Goal: Browse casually

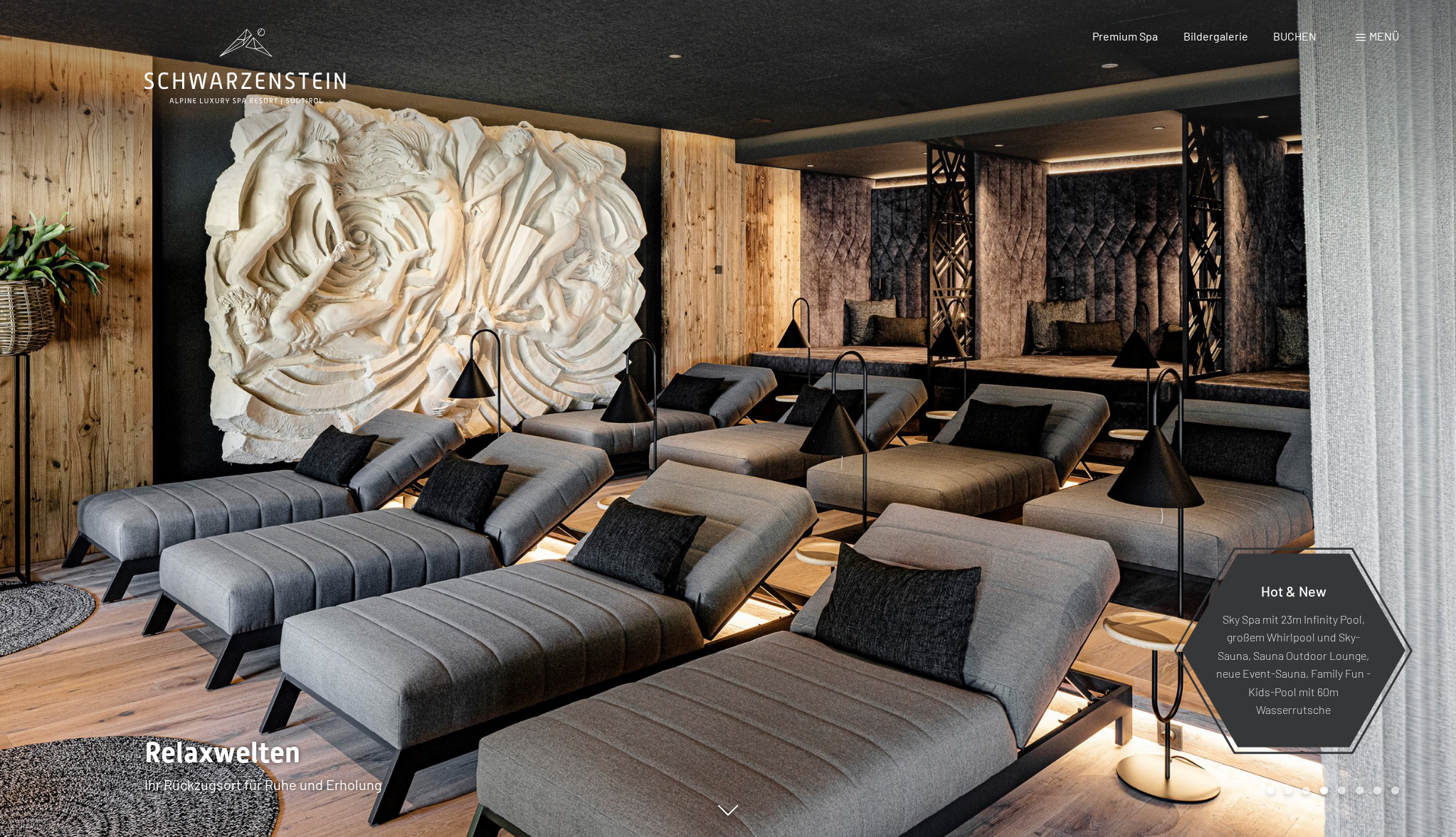
click at [1119, 405] on div at bounding box center [1092, 418] width 728 height 837
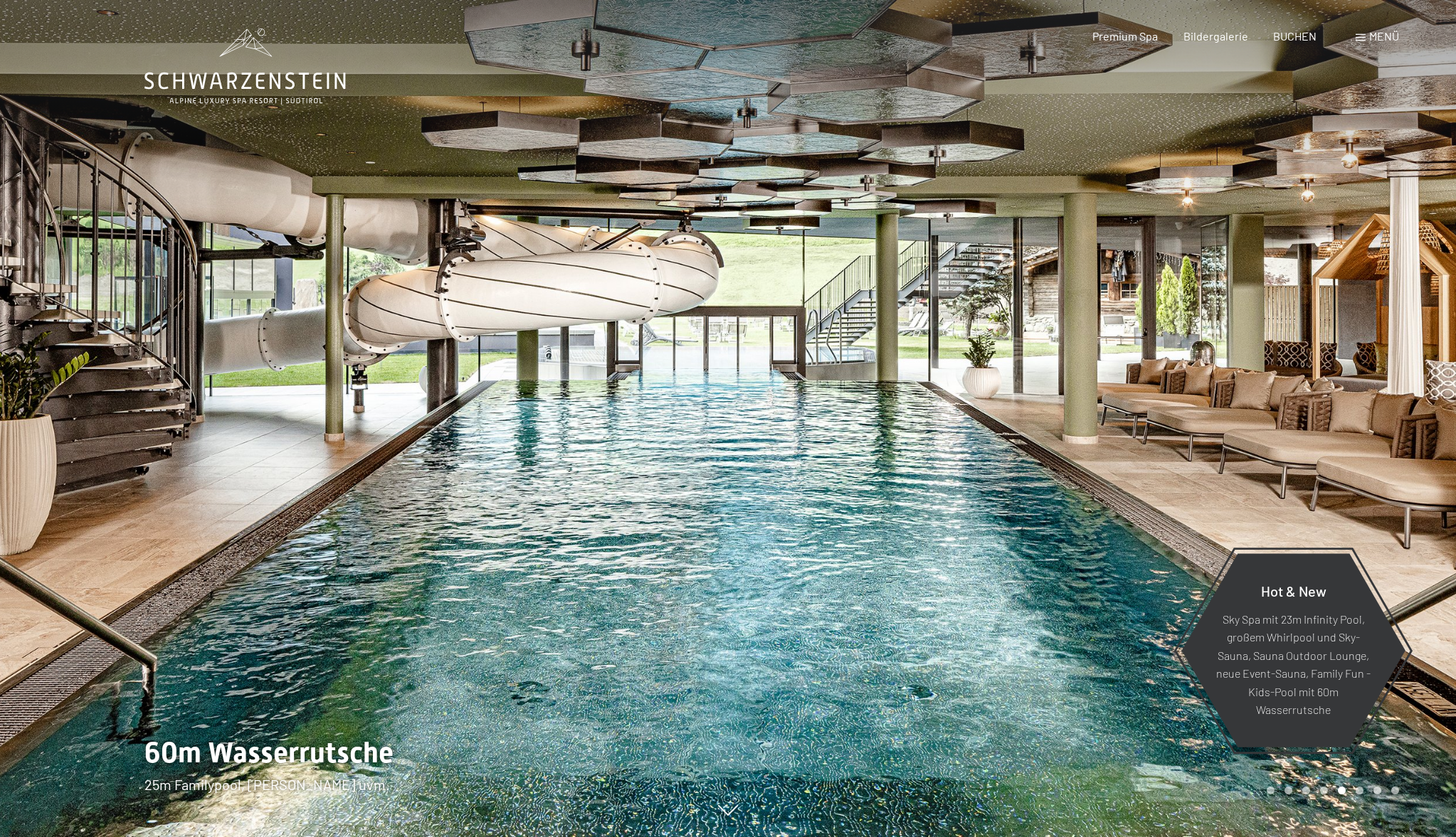
click at [1119, 405] on div at bounding box center [1092, 418] width 728 height 837
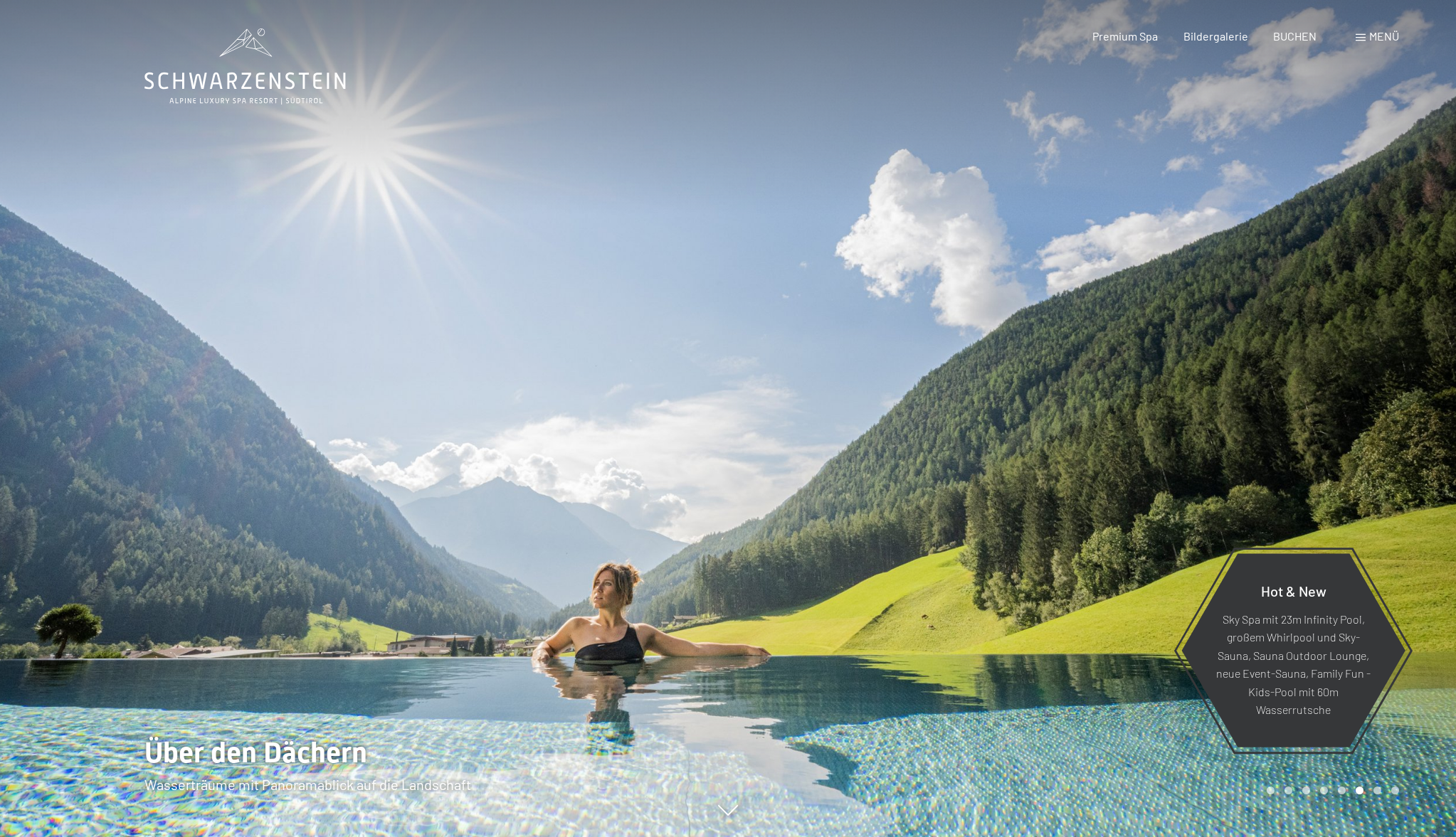
click at [1119, 405] on div at bounding box center [1092, 418] width 728 height 837
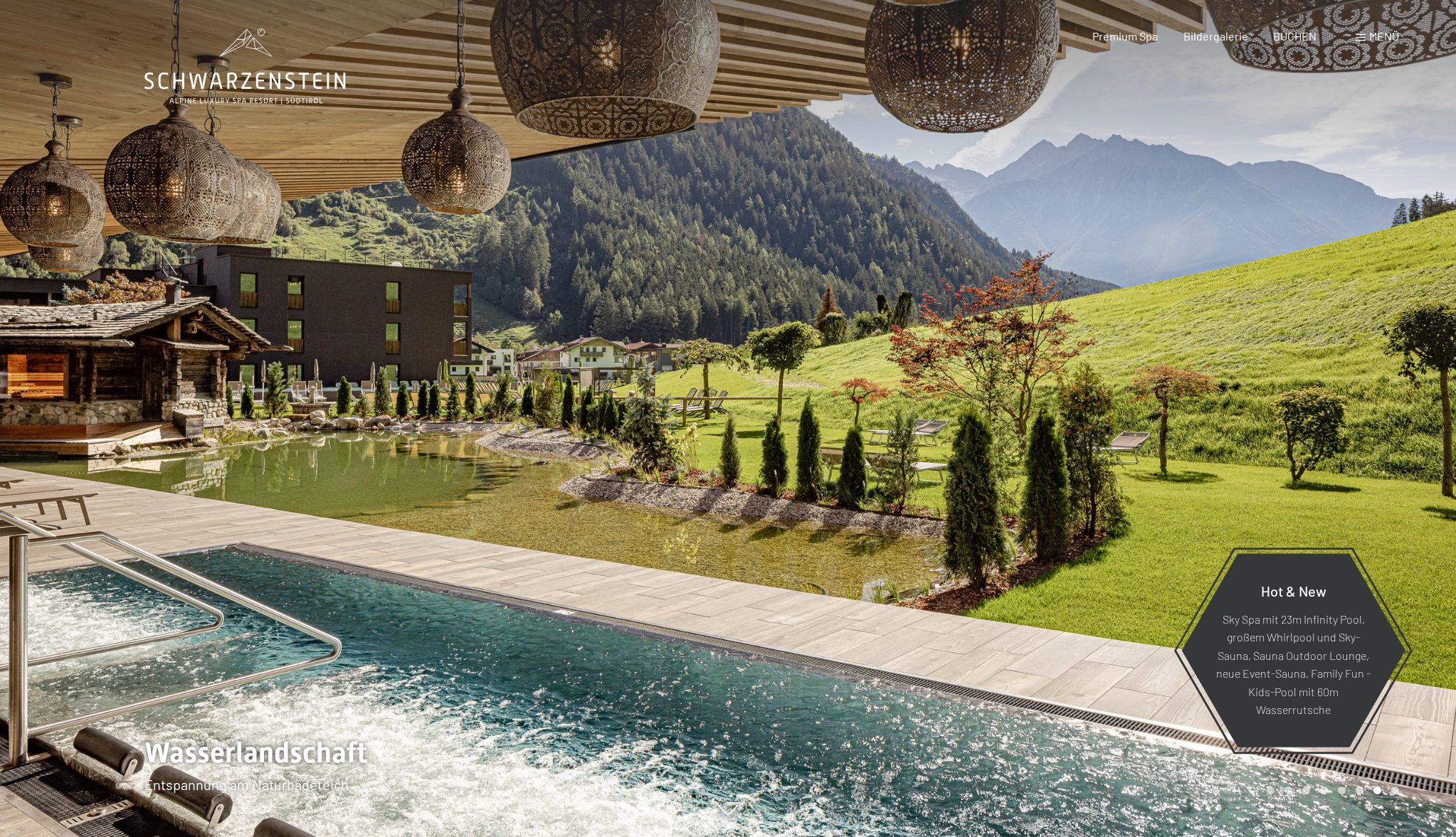
click at [1119, 405] on div at bounding box center [1092, 418] width 728 height 837
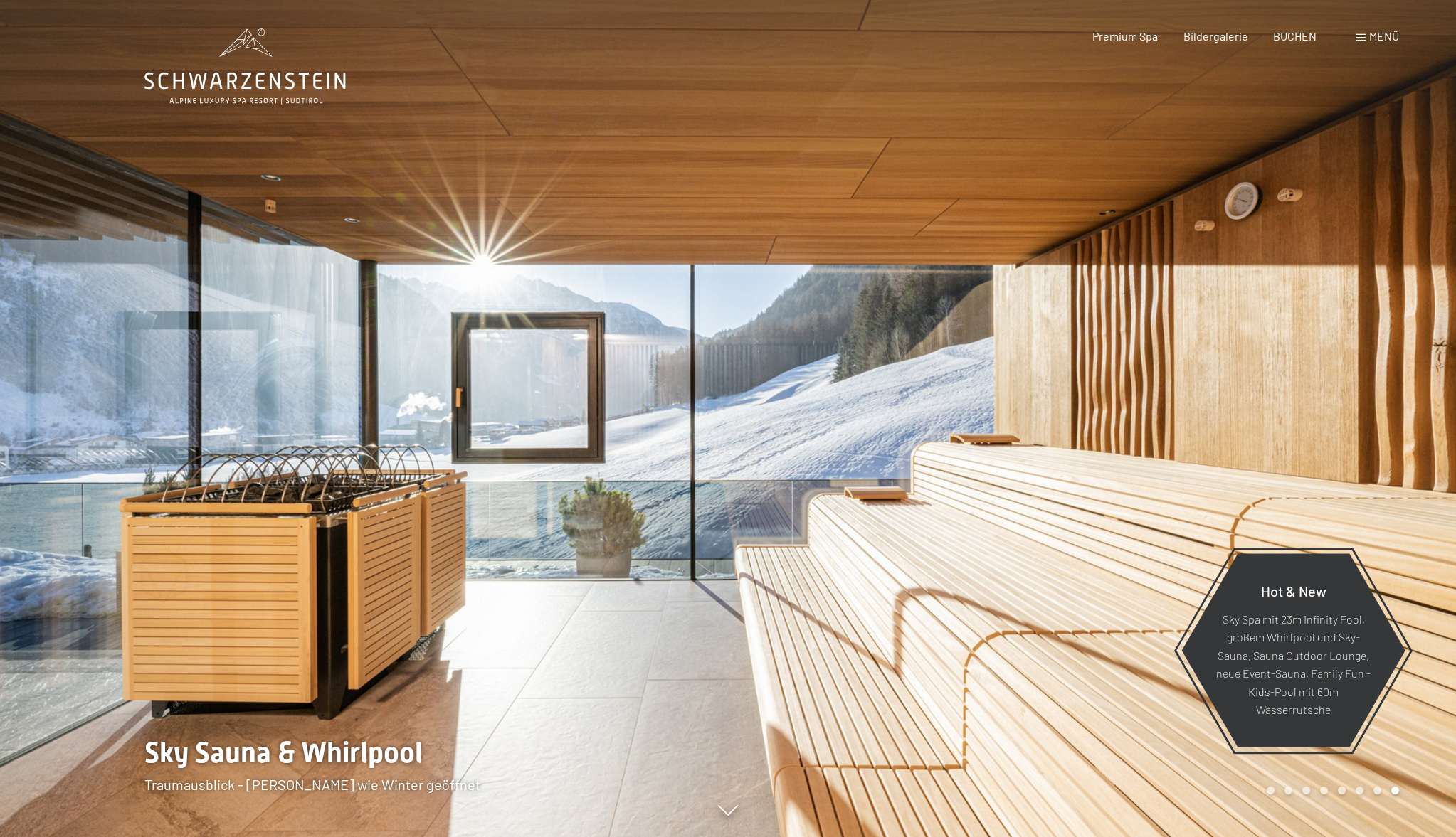
click at [1119, 405] on div at bounding box center [1092, 418] width 728 height 837
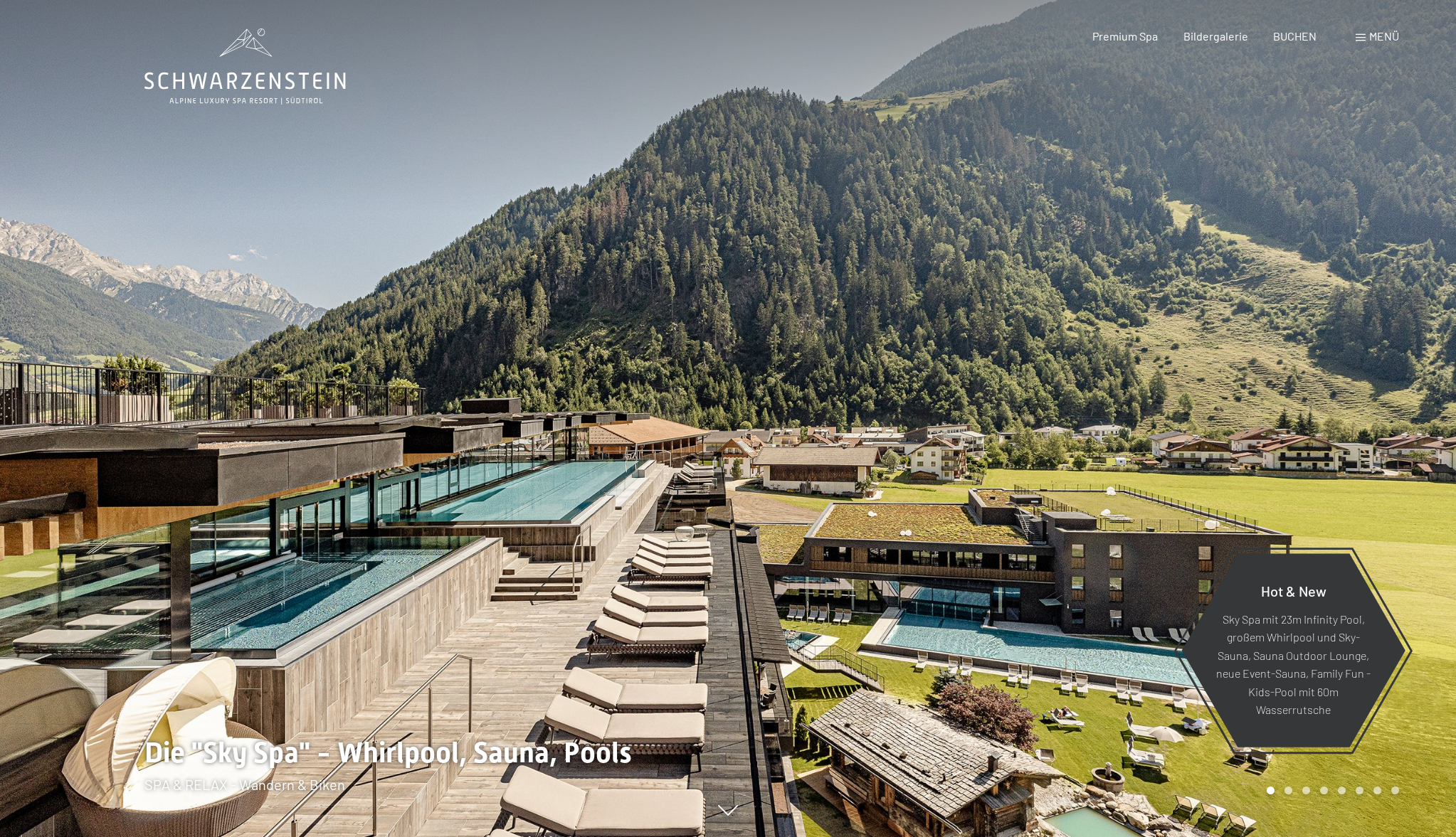
click at [1119, 405] on div at bounding box center [1092, 418] width 728 height 837
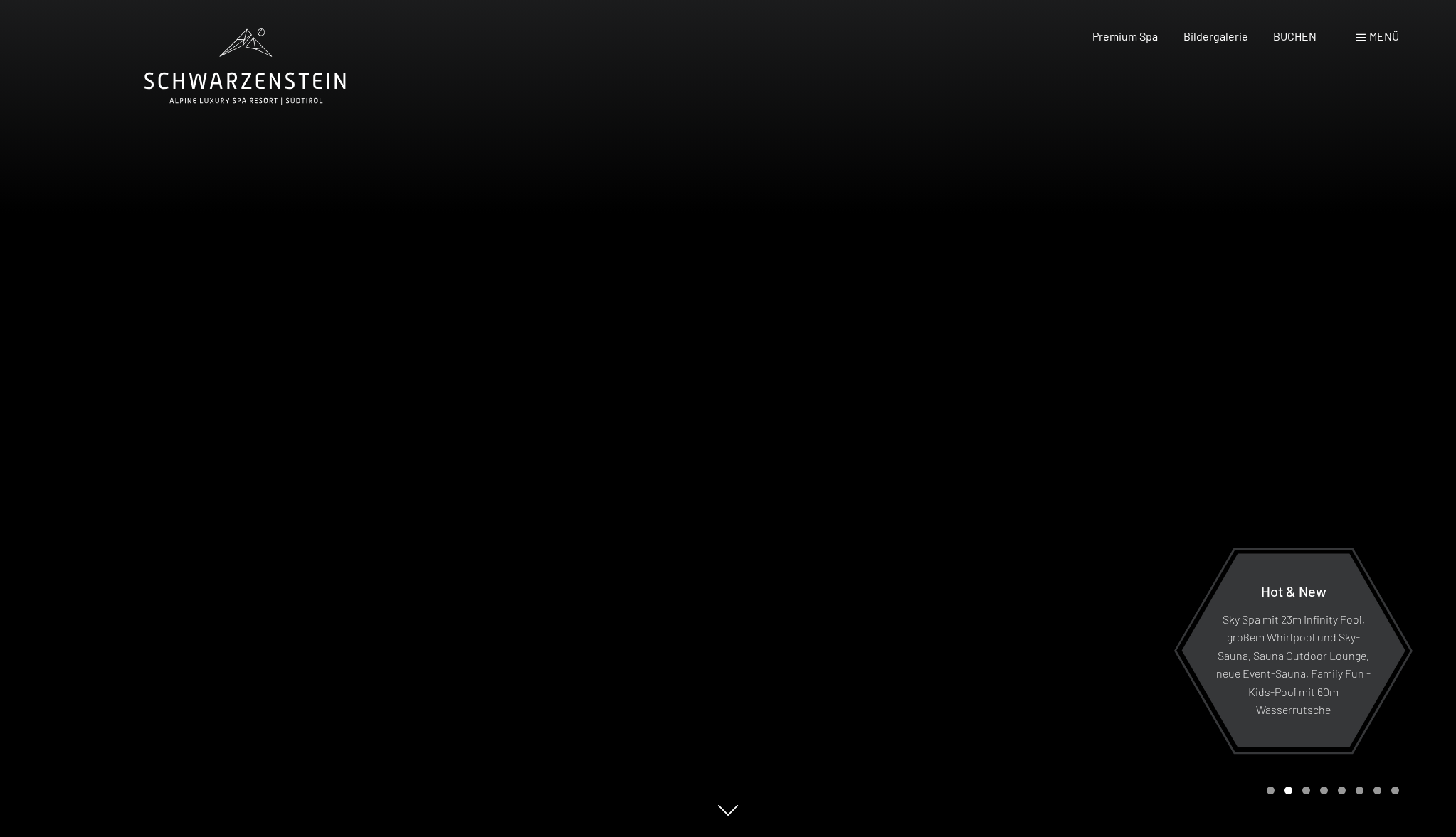
click at [1119, 405] on div at bounding box center [1092, 418] width 728 height 837
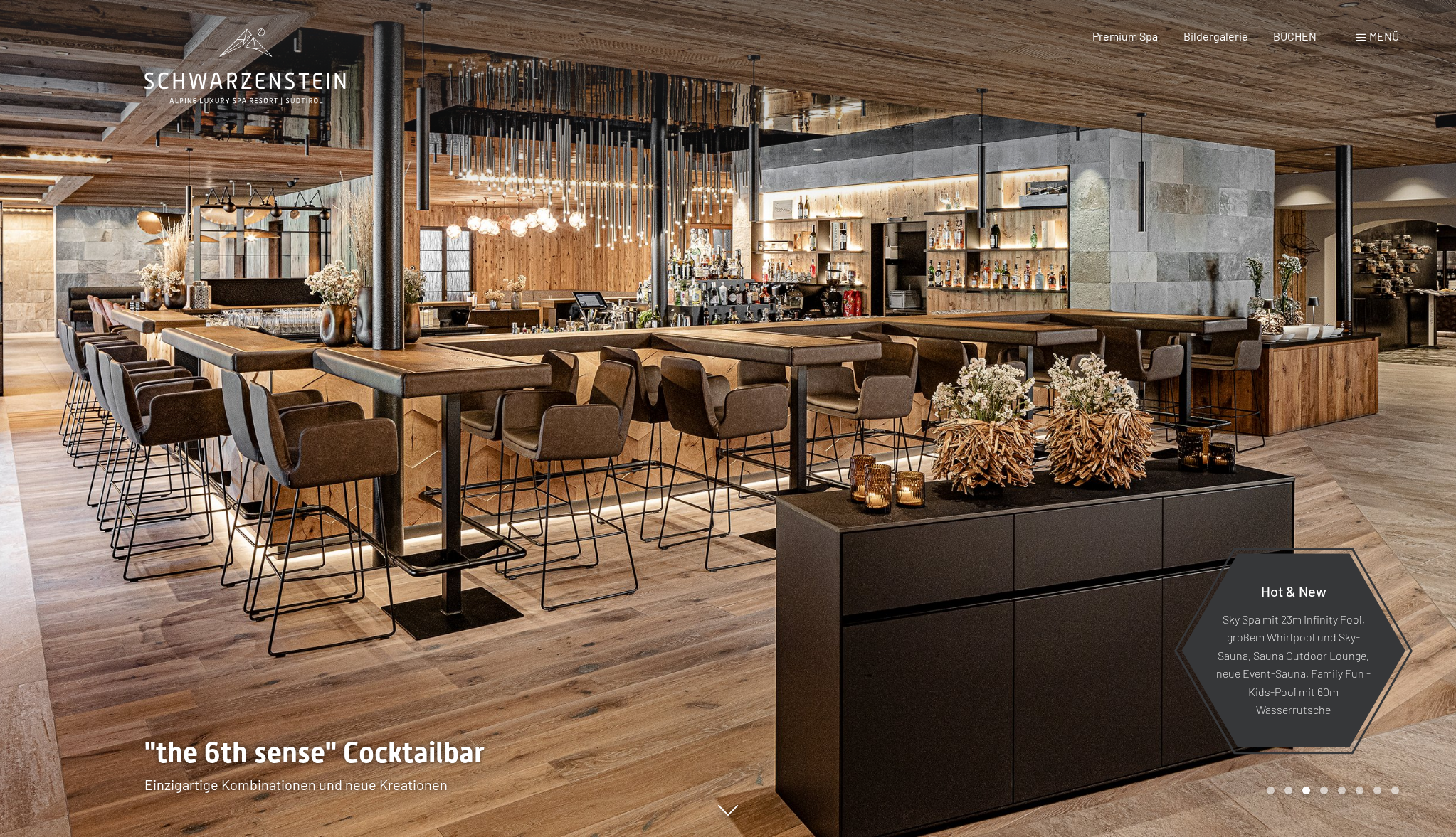
click at [1119, 405] on div at bounding box center [1092, 418] width 728 height 837
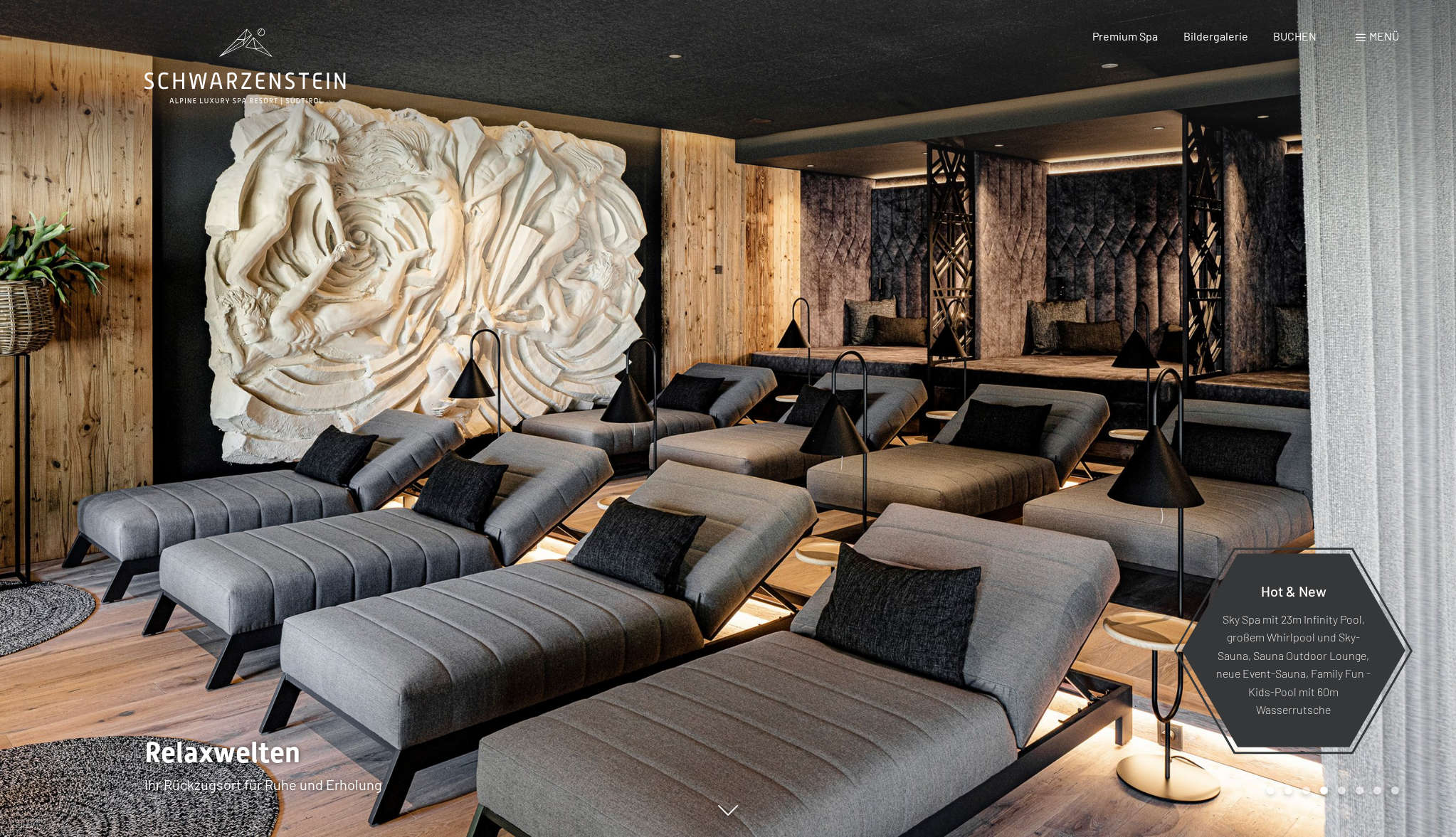
click at [1119, 405] on div at bounding box center [1092, 418] width 728 height 837
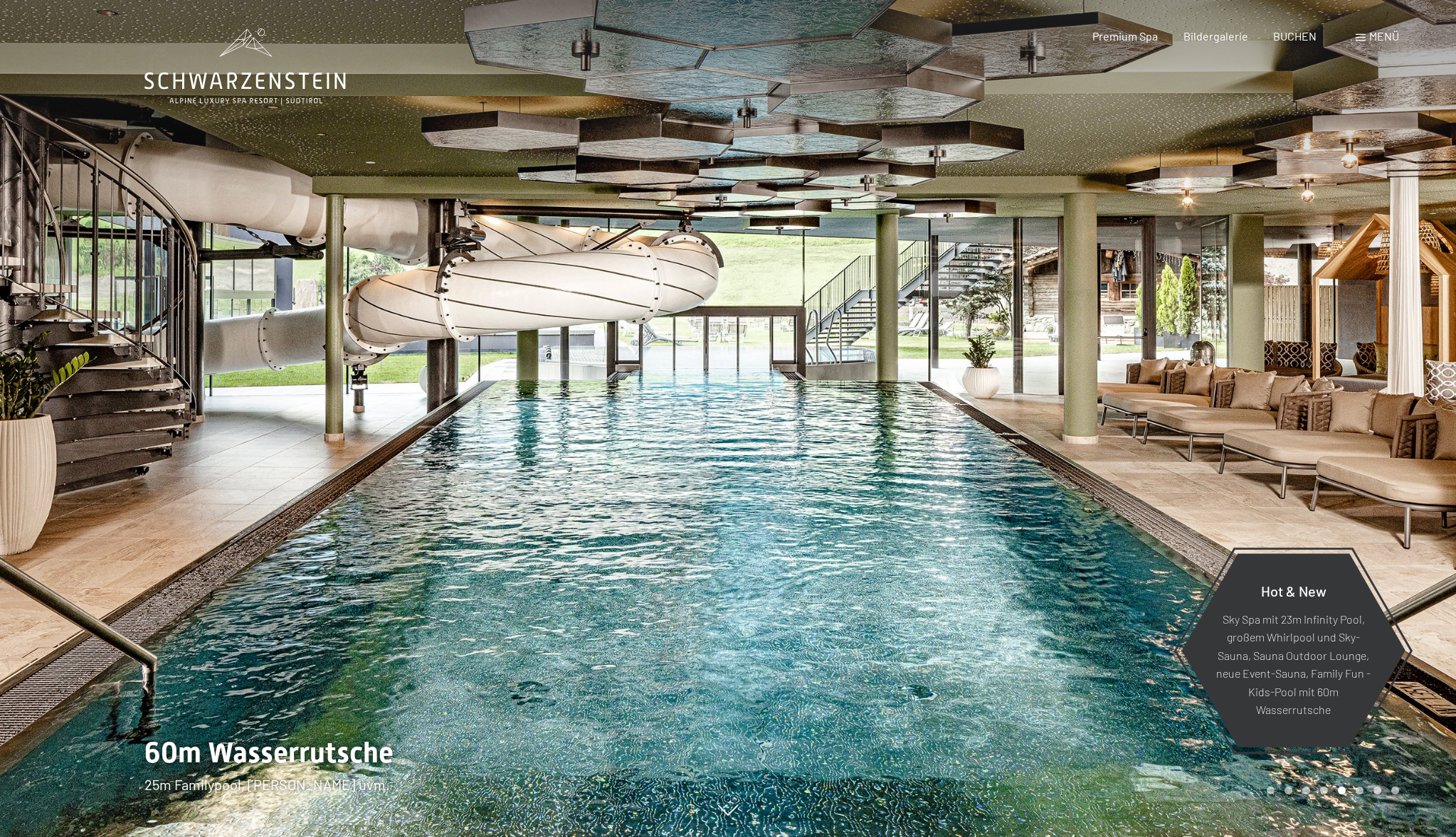
click at [1119, 405] on div at bounding box center [1092, 418] width 728 height 837
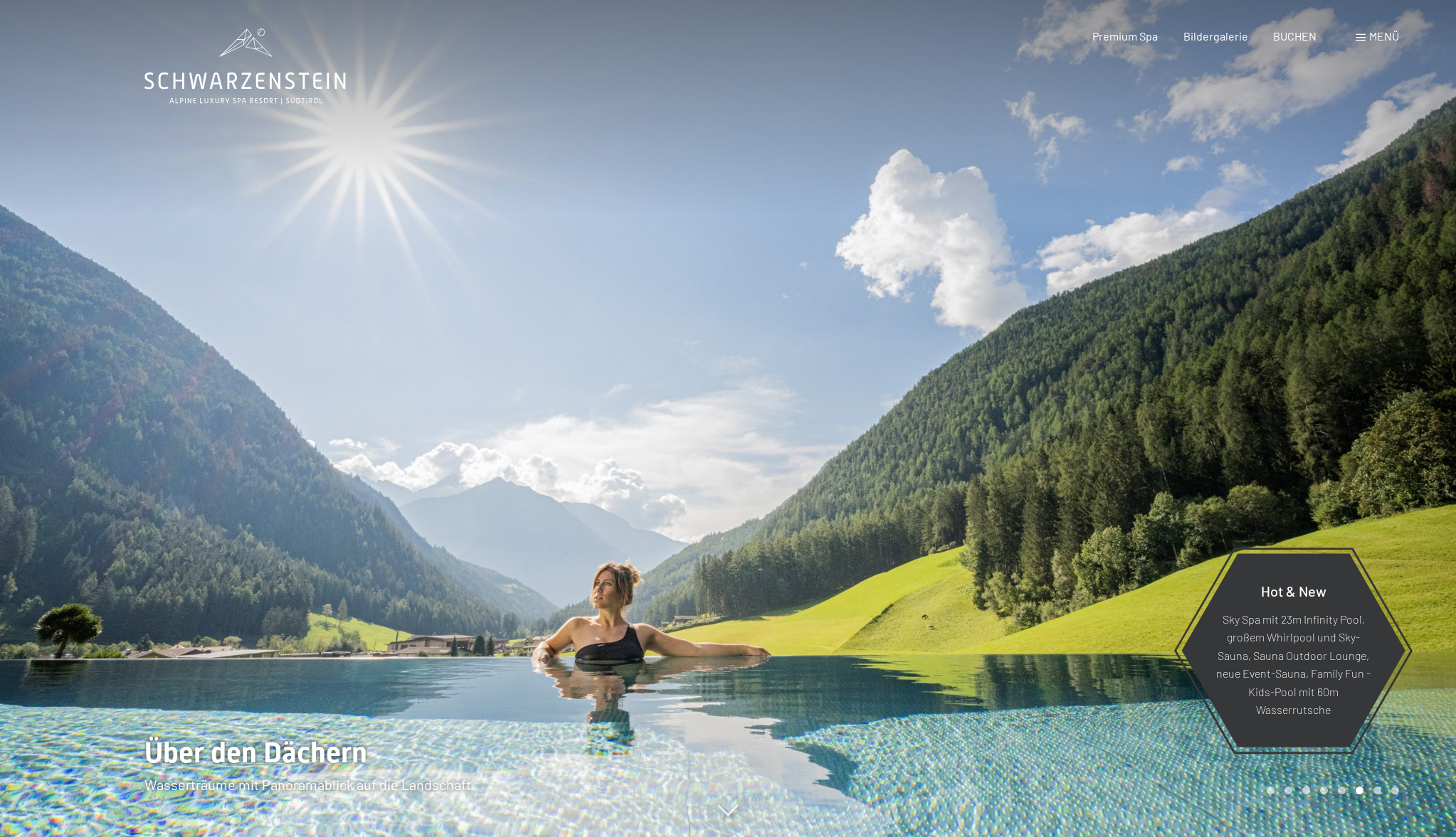
click at [1119, 405] on div at bounding box center [1092, 418] width 728 height 837
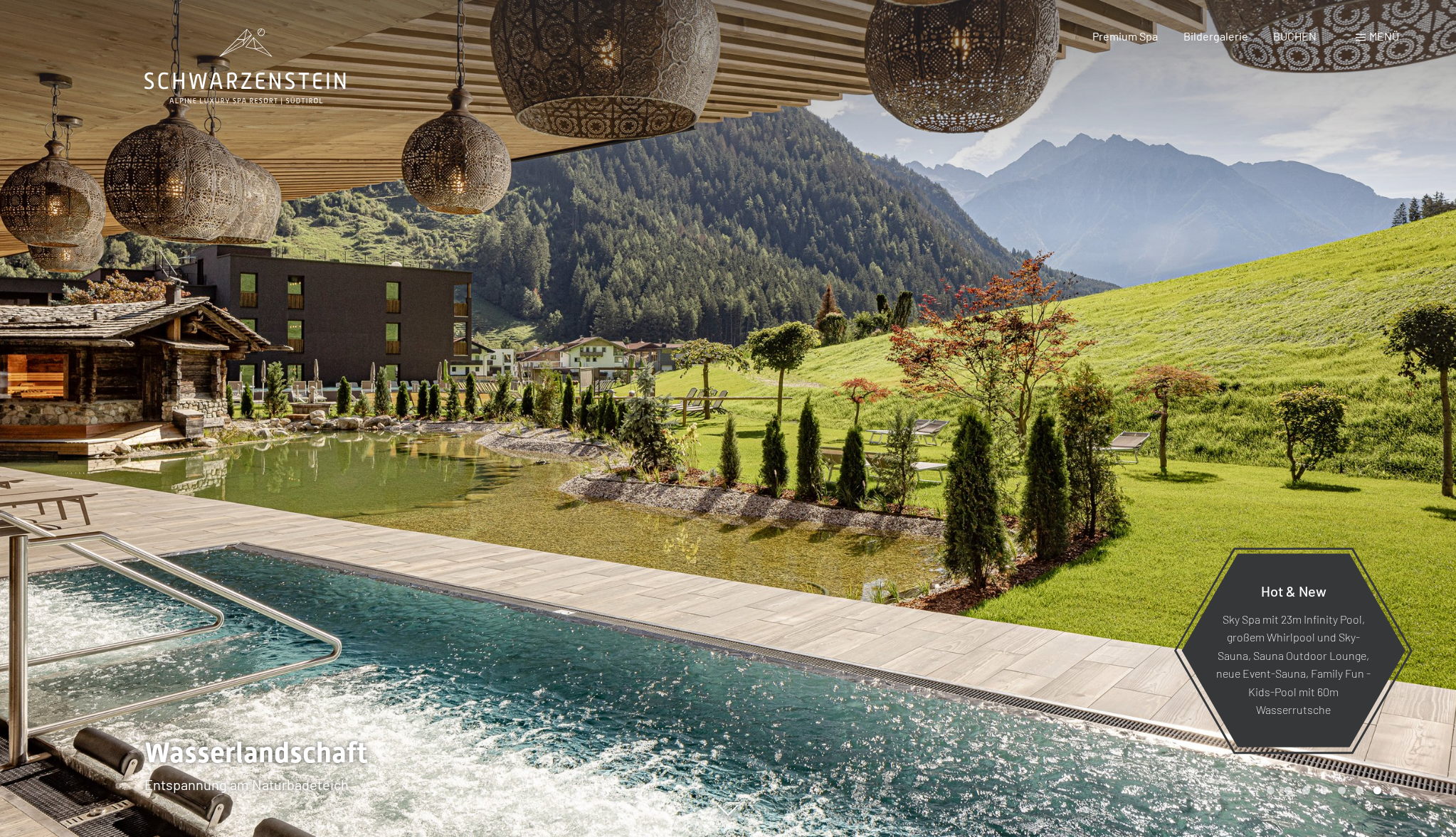
click at [1119, 405] on div at bounding box center [1092, 418] width 728 height 837
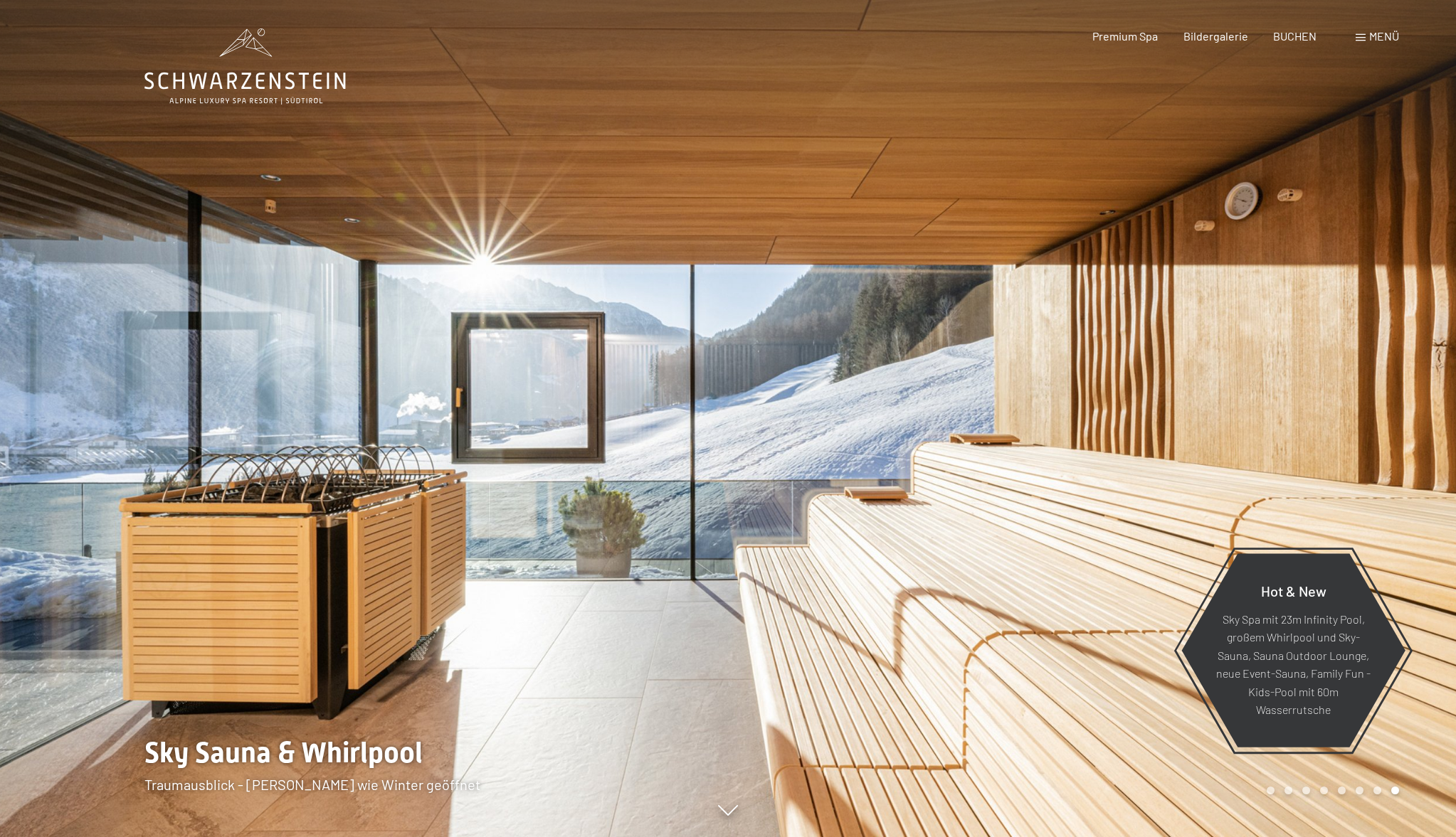
click at [1119, 405] on div at bounding box center [1092, 418] width 728 height 837
